Goal: Task Accomplishment & Management: Complete application form

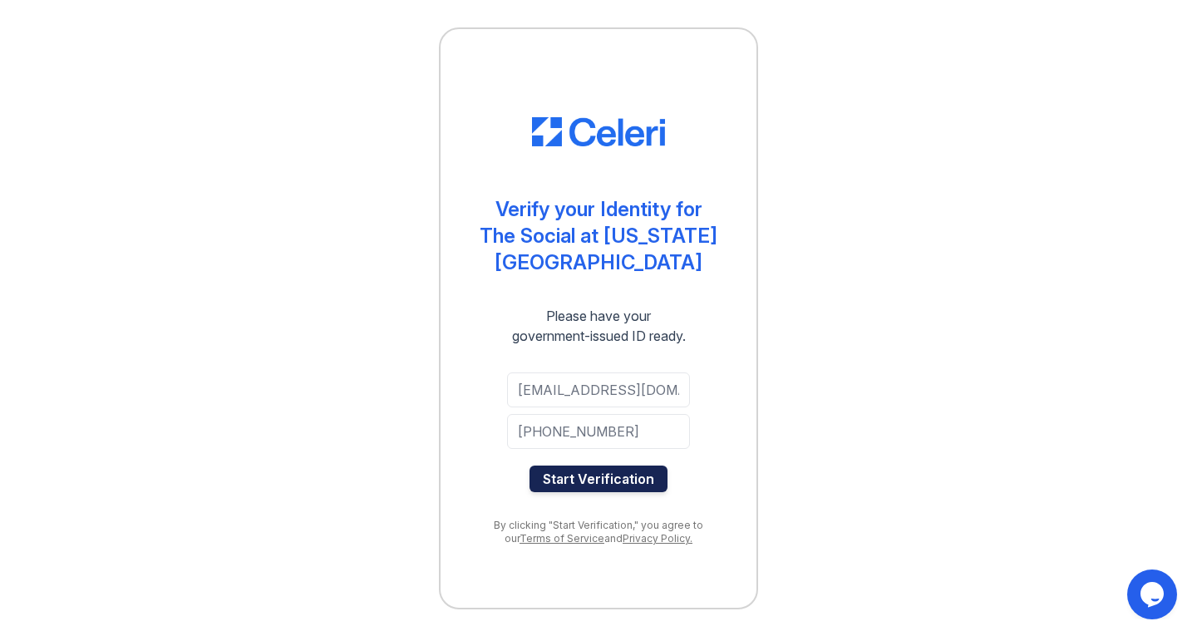
click at [601, 465] on button "Start Verification" at bounding box center [598, 478] width 138 height 27
